Goal: Find specific page/section: Find specific page/section

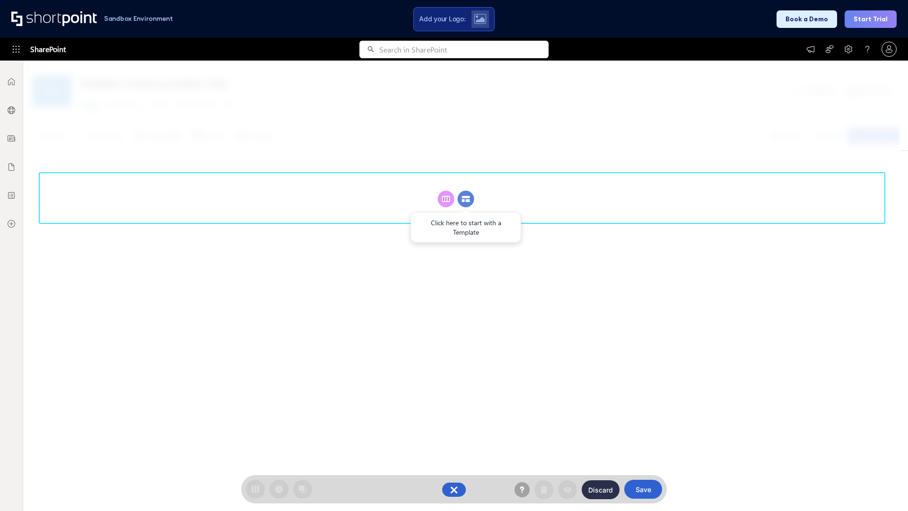
click at [466, 199] on circle at bounding box center [466, 199] width 17 height 17
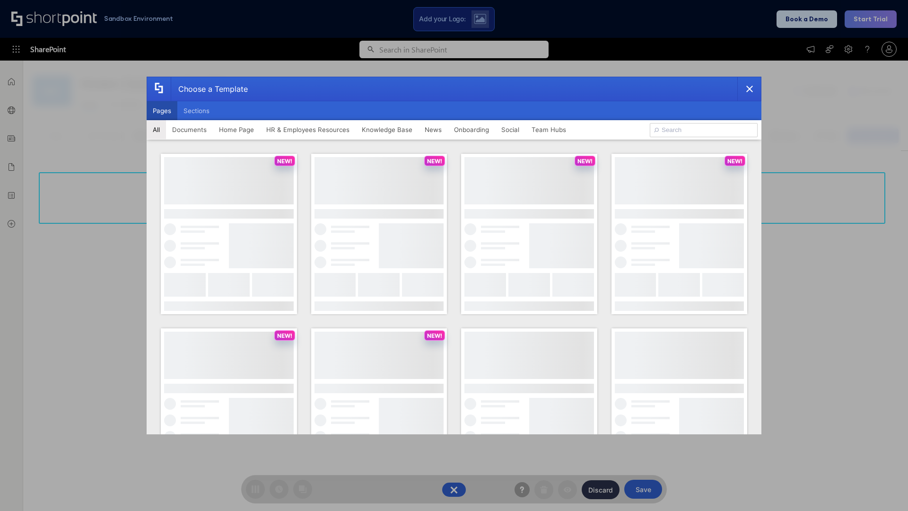
click at [162, 111] on button "Pages" at bounding box center [162, 110] width 31 height 19
type input "HR 9"
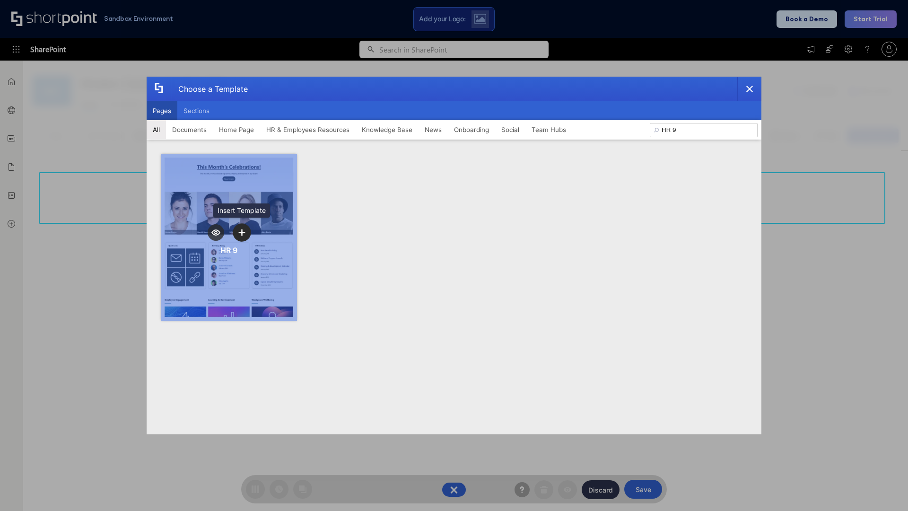
click at [242, 232] on icon "template selector" at bounding box center [241, 232] width 7 height 7
